Goal: Information Seeking & Learning: Learn about a topic

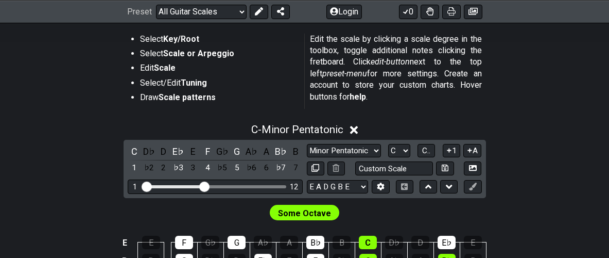
scroll to position [36, 0]
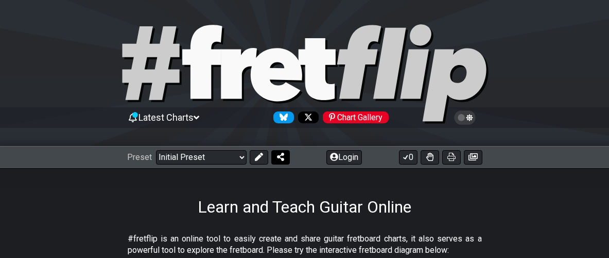
click at [281, 162] on button at bounding box center [281, 157] width 19 height 14
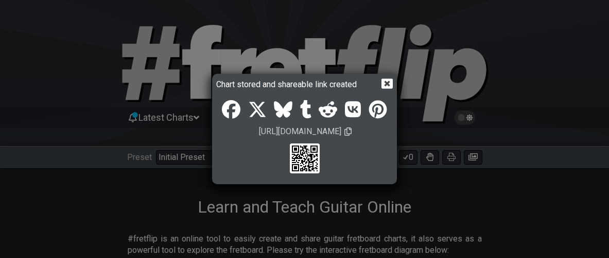
click at [387, 83] on icon at bounding box center [387, 83] width 11 height 11
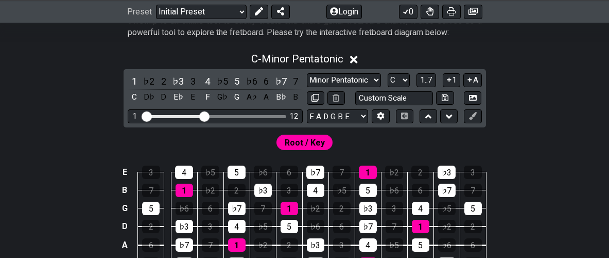
scroll to position [218, 0]
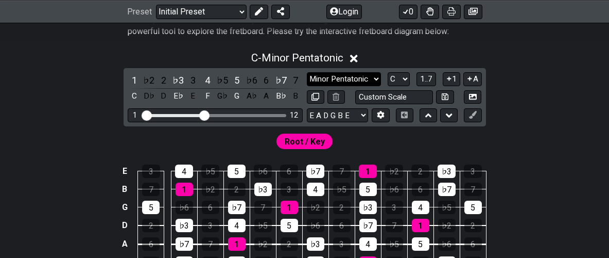
click at [307, 72] on select "Minor Pentatonic Click to edit Minor Pentatonic Major Pentatonic Minor Blues Ma…" at bounding box center [344, 79] width 74 height 14
click at [367, 84] on select "Minor Pentatonic Click to edit Minor Pentatonic Major Pentatonic Minor Blues Ma…" at bounding box center [344, 79] width 74 height 14
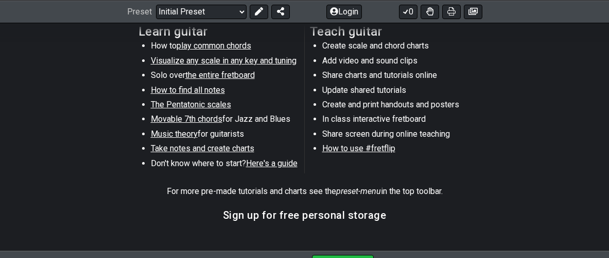
scroll to position [557, 0]
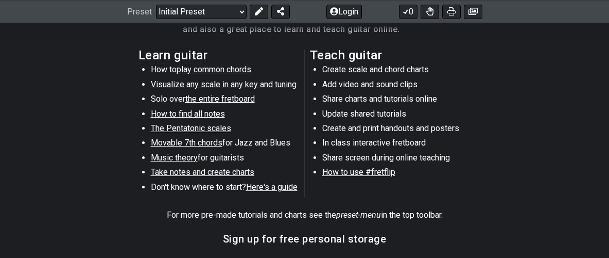
click at [175, 72] on li "How to play common chords" at bounding box center [224, 71] width 147 height 14
click at [180, 72] on span "play common chords" at bounding box center [214, 69] width 75 height 10
select select "/common-guitar-chords"
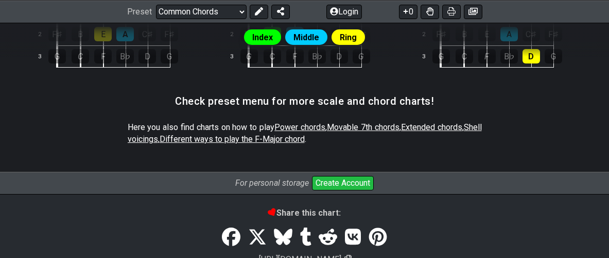
scroll to position [655, 0]
